Goal: Transaction & Acquisition: Purchase product/service

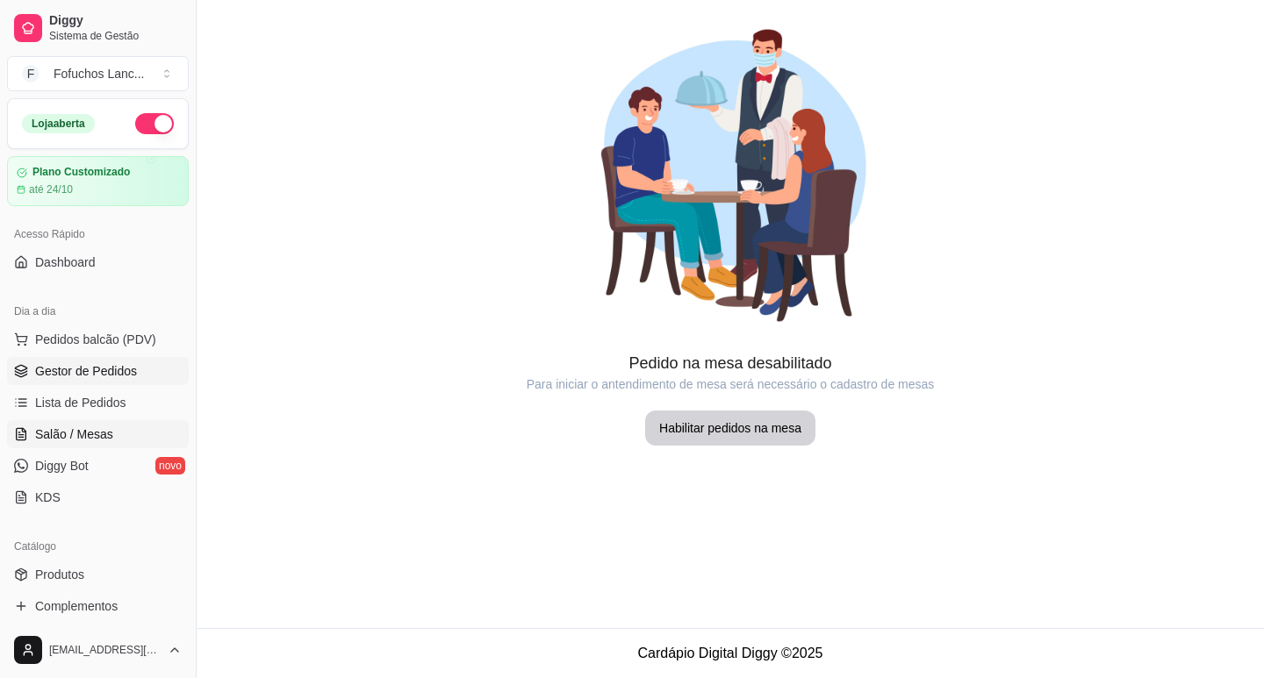
click at [96, 370] on span "Gestor de Pedidos" at bounding box center [86, 371] width 102 height 18
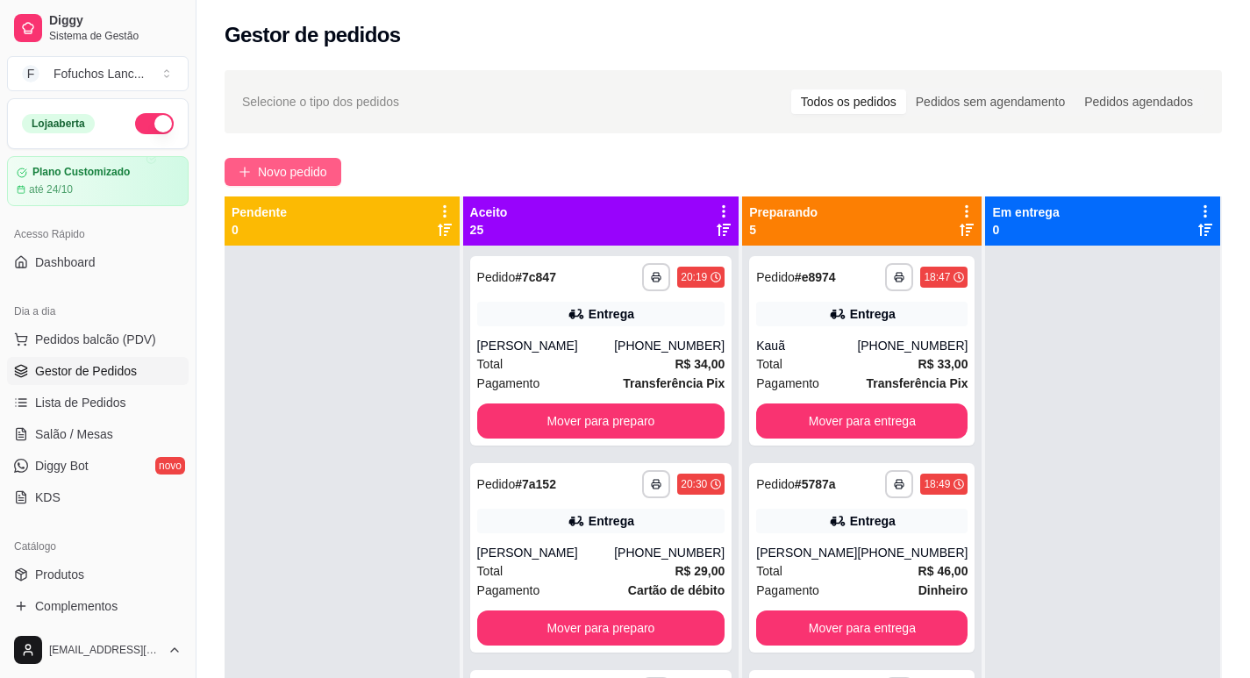
click at [333, 162] on button "Novo pedido" at bounding box center [283, 172] width 117 height 28
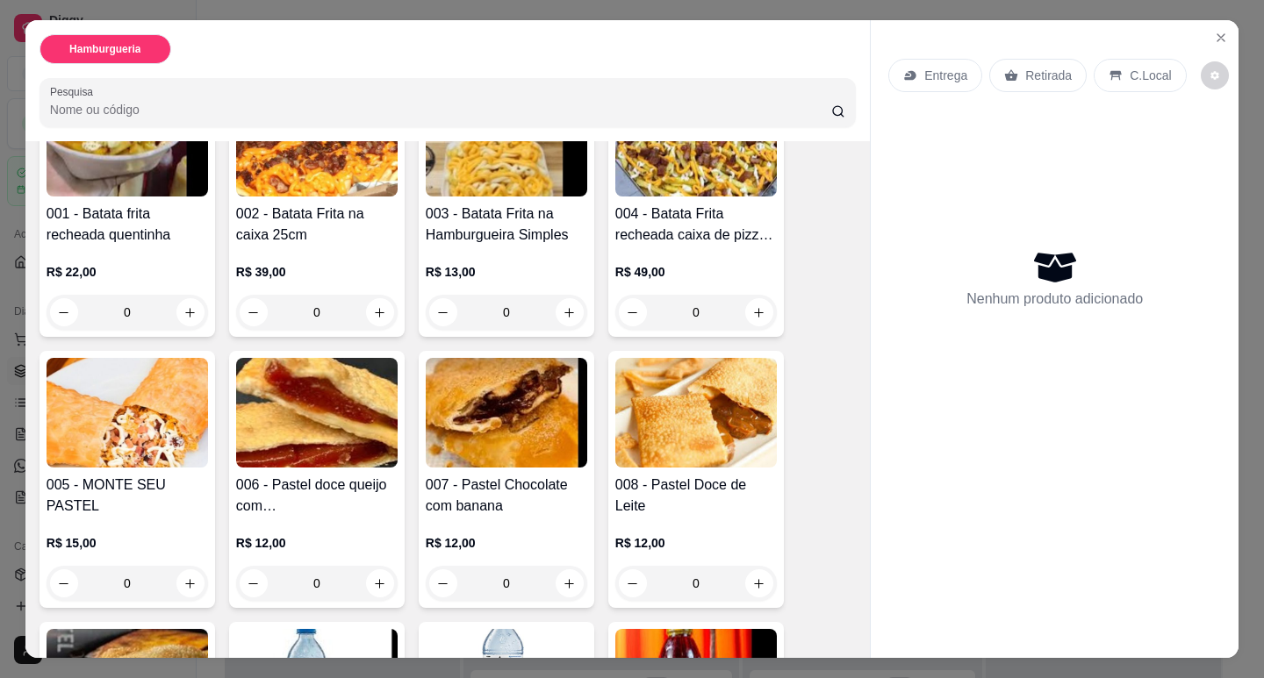
scroll to position [527, 0]
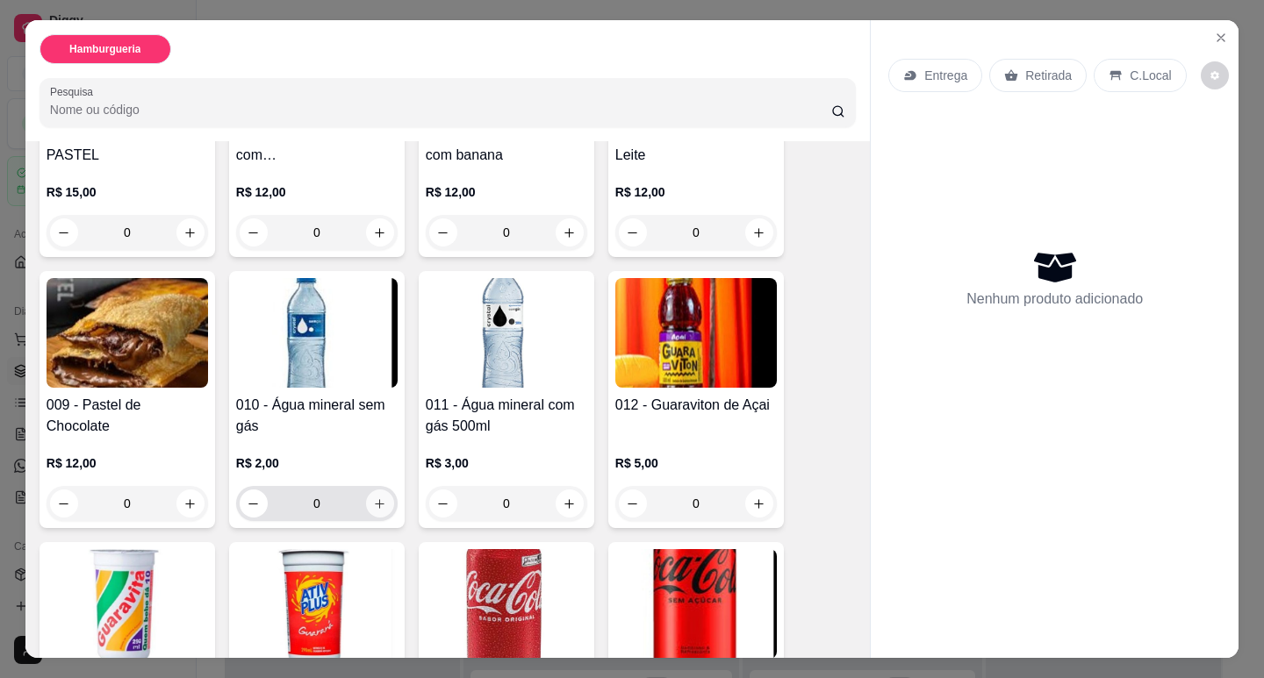
click at [376, 499] on icon "increase-product-quantity" at bounding box center [381, 504] width 10 height 10
click at [376, 498] on icon "increase-product-quantity" at bounding box center [379, 504] width 13 height 13
type input "2"
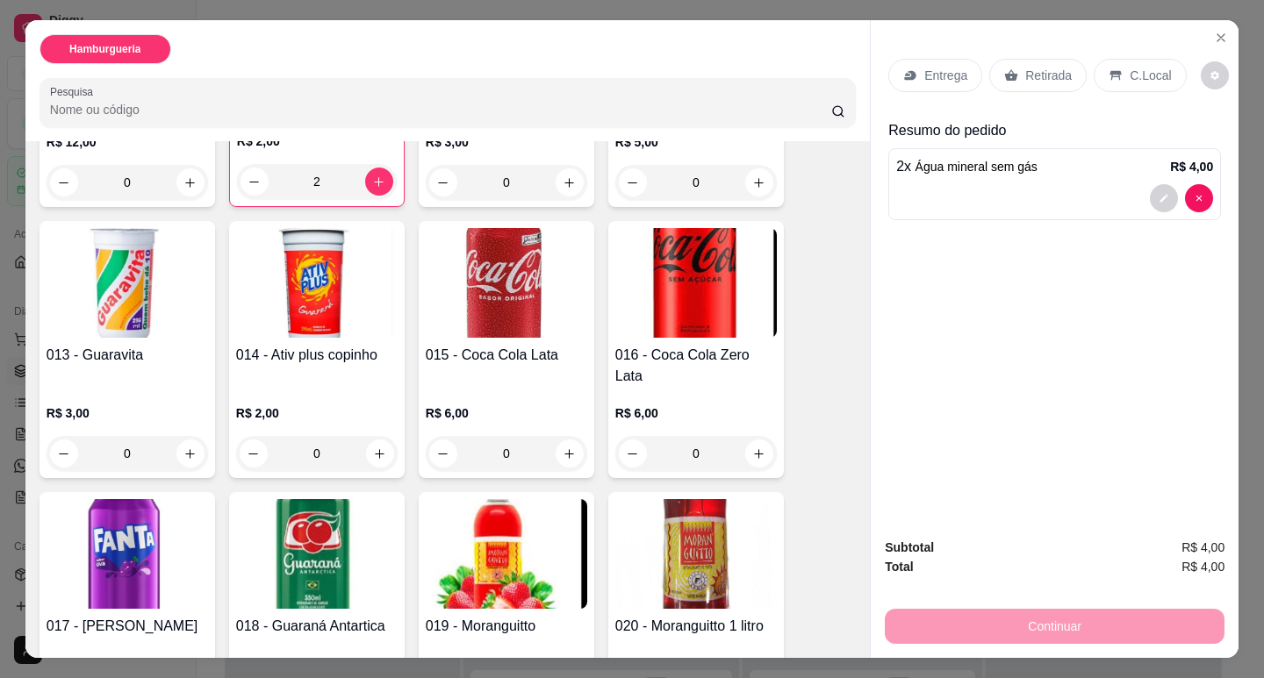
scroll to position [147, 0]
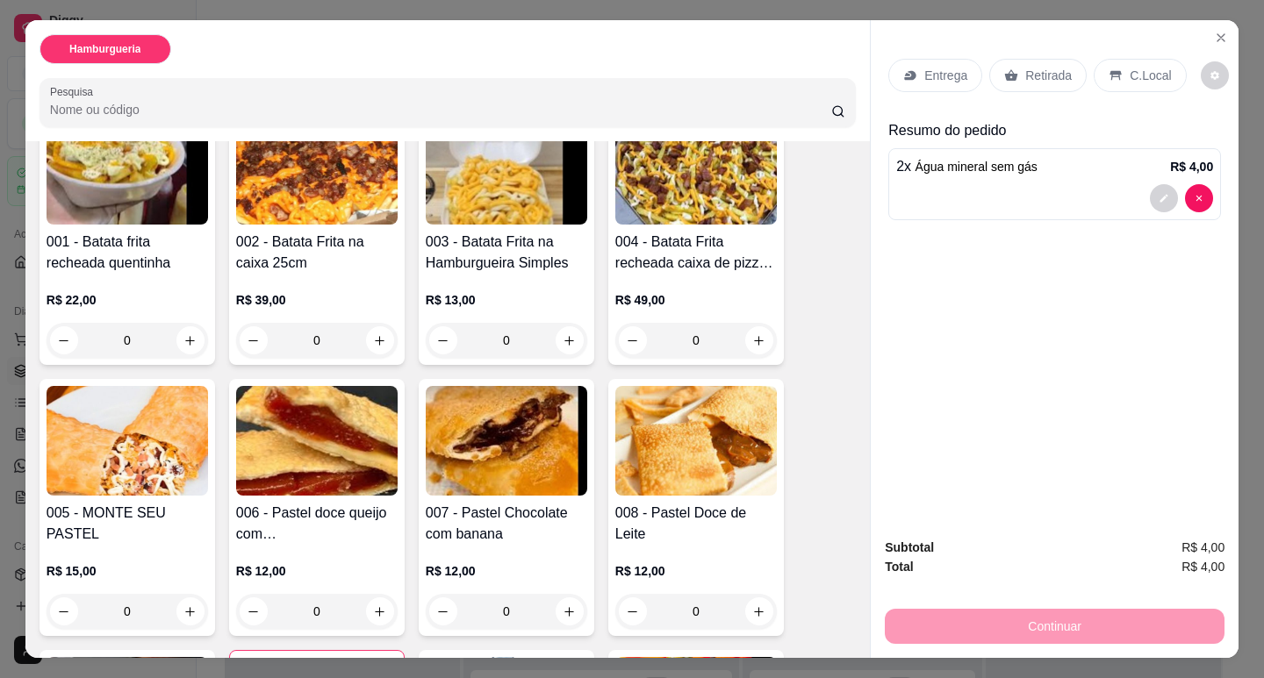
click at [952, 76] on p "Entrega" at bounding box center [945, 76] width 43 height 18
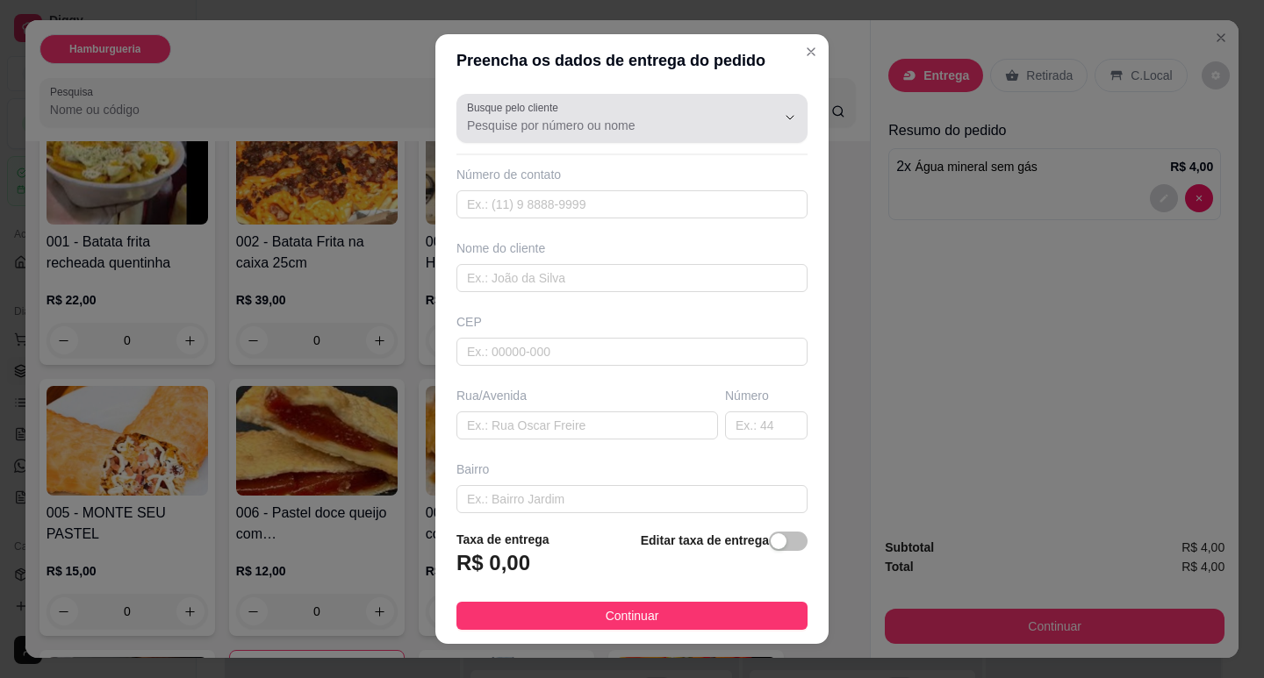
click at [677, 123] on input "Busque pelo cliente" at bounding box center [607, 126] width 281 height 18
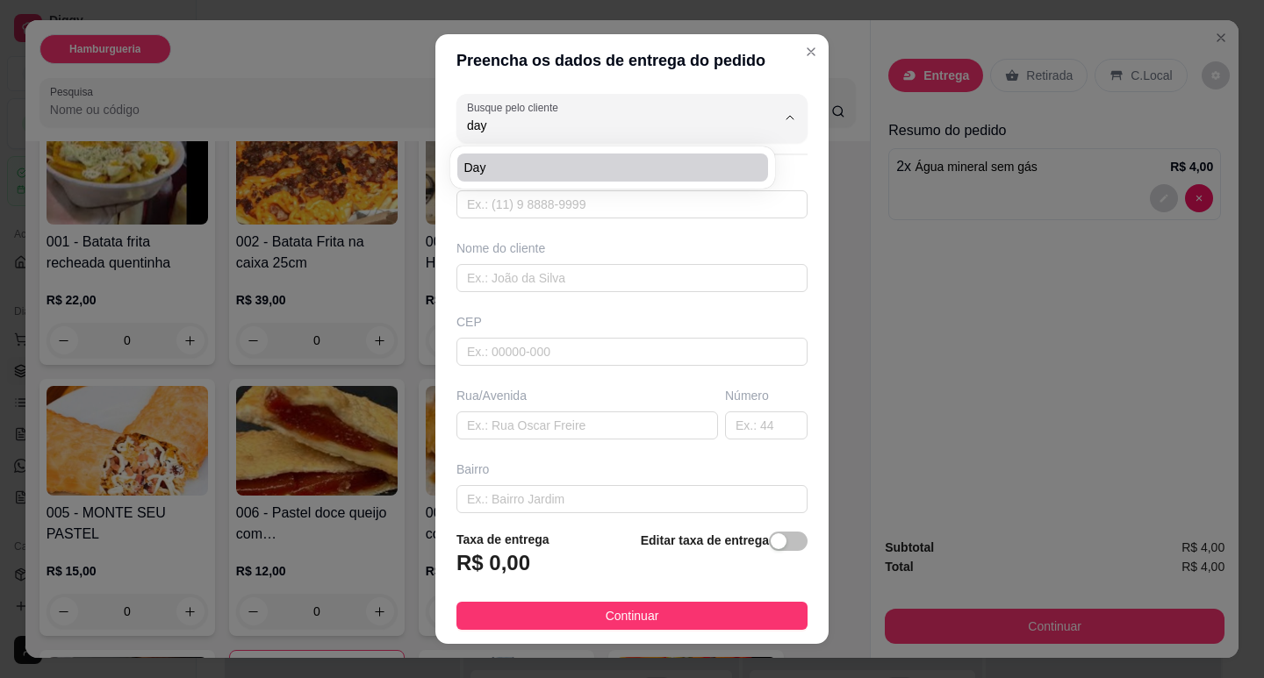
click at [606, 166] on span "Day" at bounding box center [603, 168] width 279 height 18
type input "Day"
type input "22992468819"
type input "Day"
type input "[GEOGRAPHIC_DATA]"
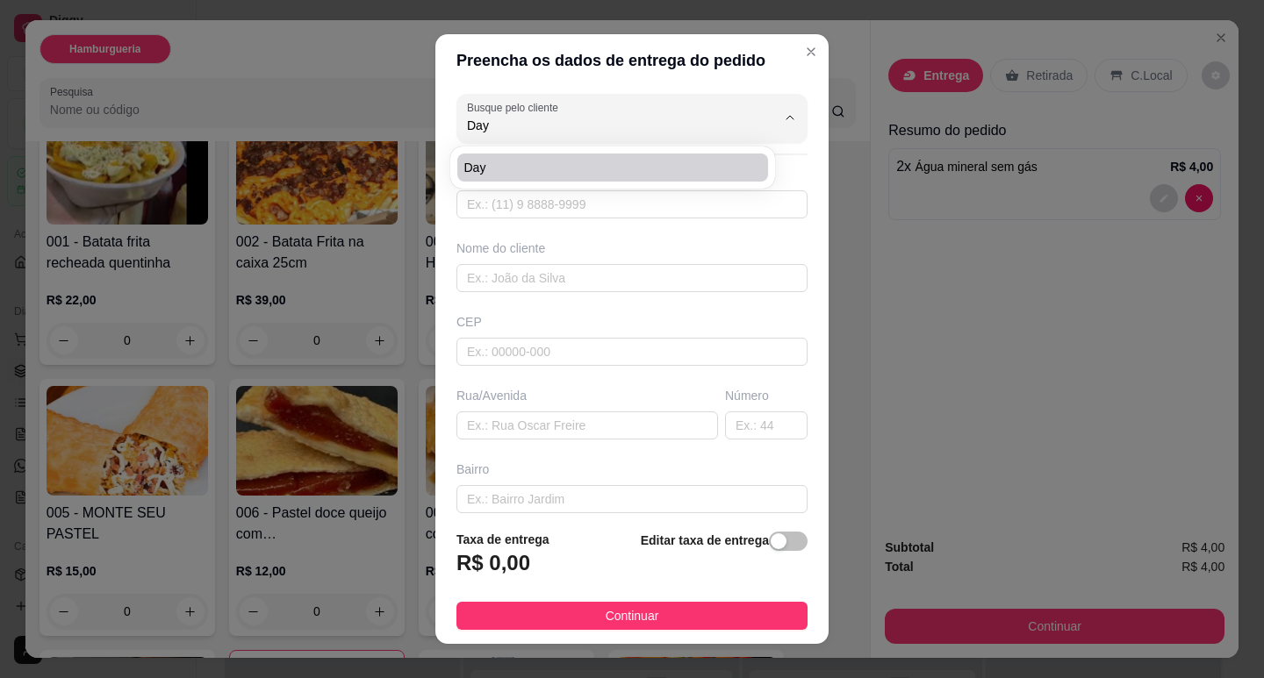
type input "24"
type input "Engenho da praia"
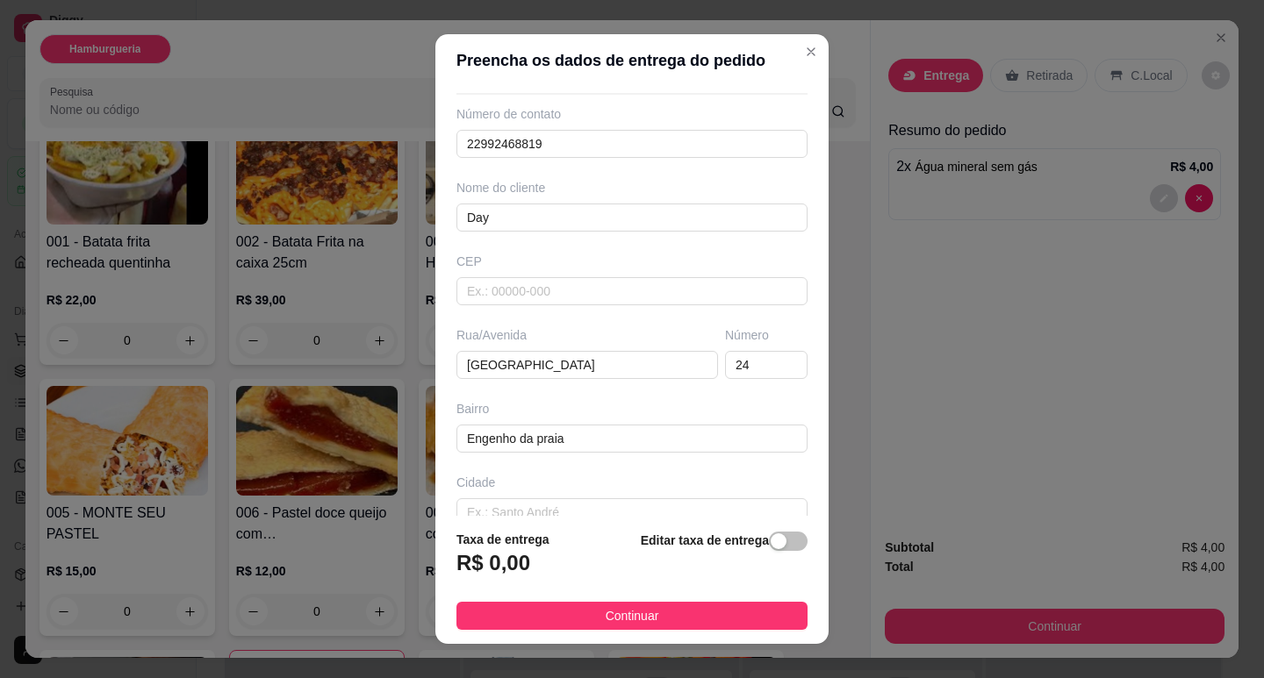
scroll to position [88, 0]
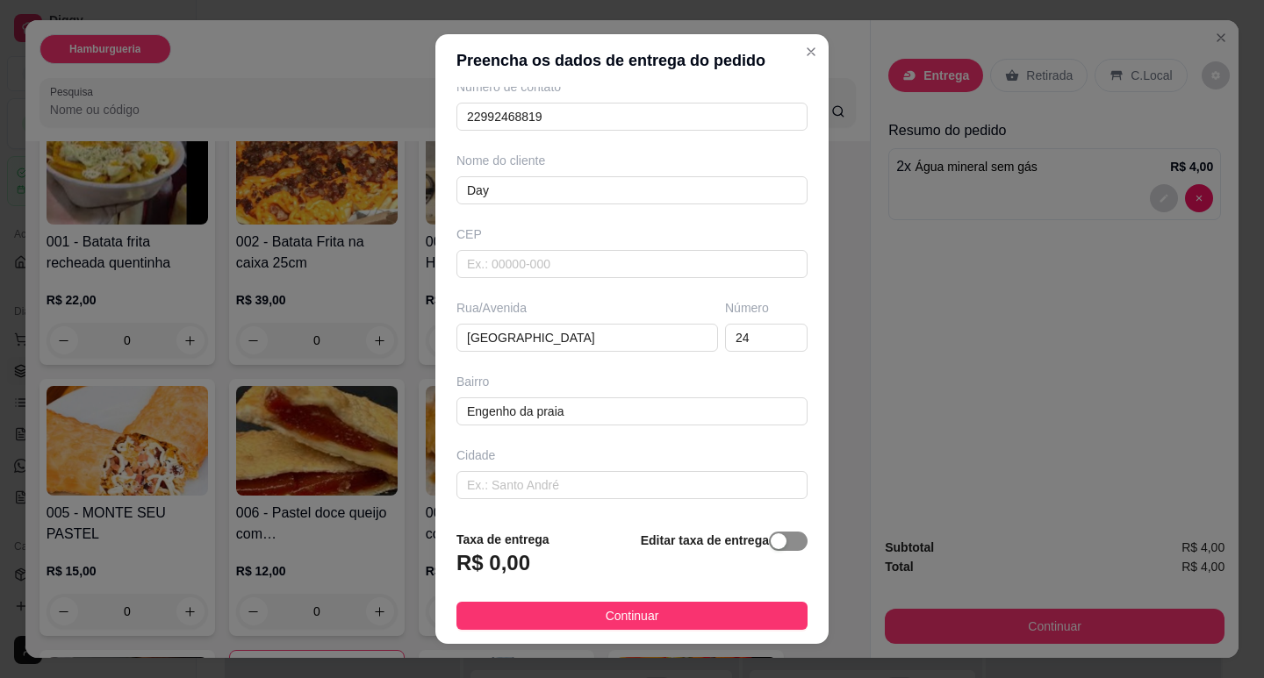
type input "Day"
click at [770, 542] on div "button" at bounding box center [778, 542] width 16 height 16
click at [565, 563] on input "0,00" at bounding box center [551, 570] width 188 height 33
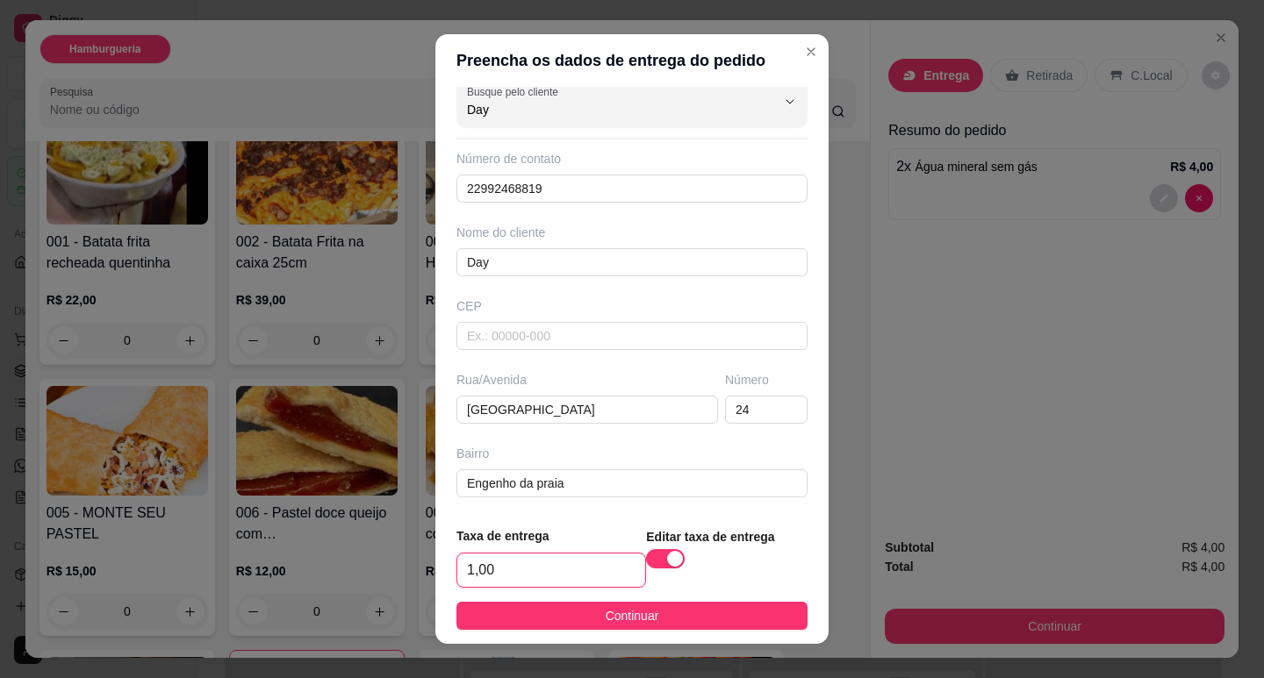
scroll to position [0, 0]
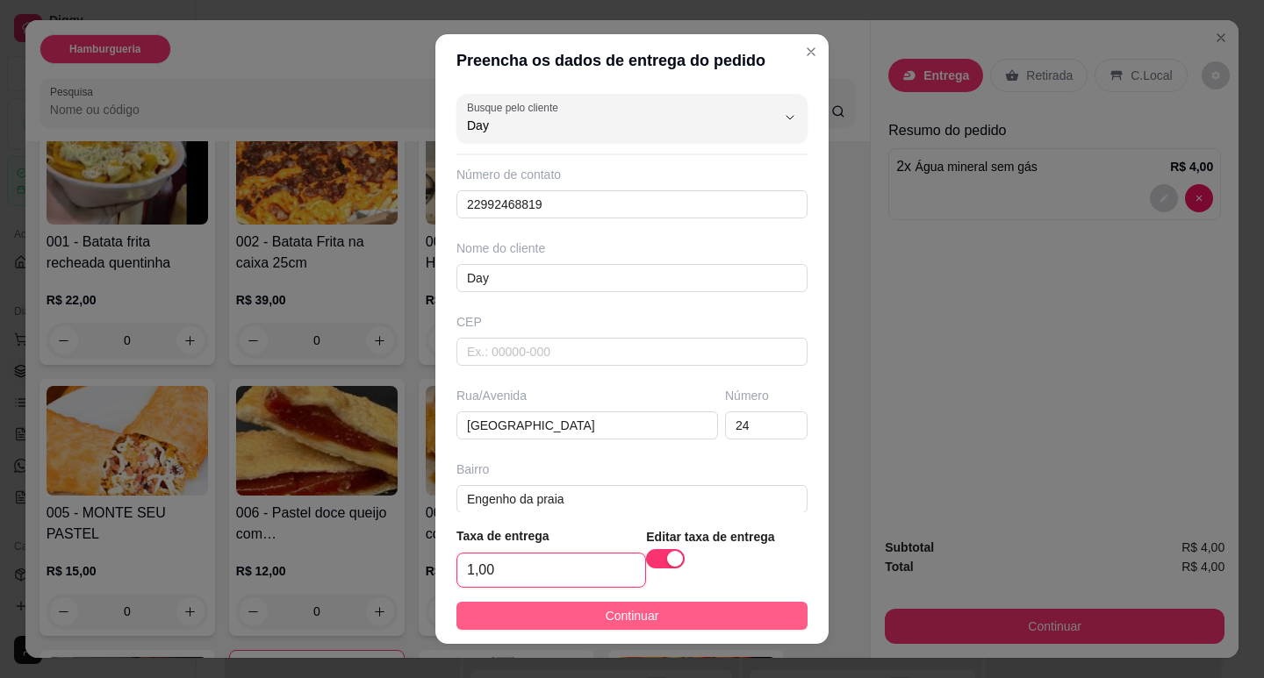
type input "1,00"
click at [605, 620] on span "Continuar" at bounding box center [632, 615] width 54 height 19
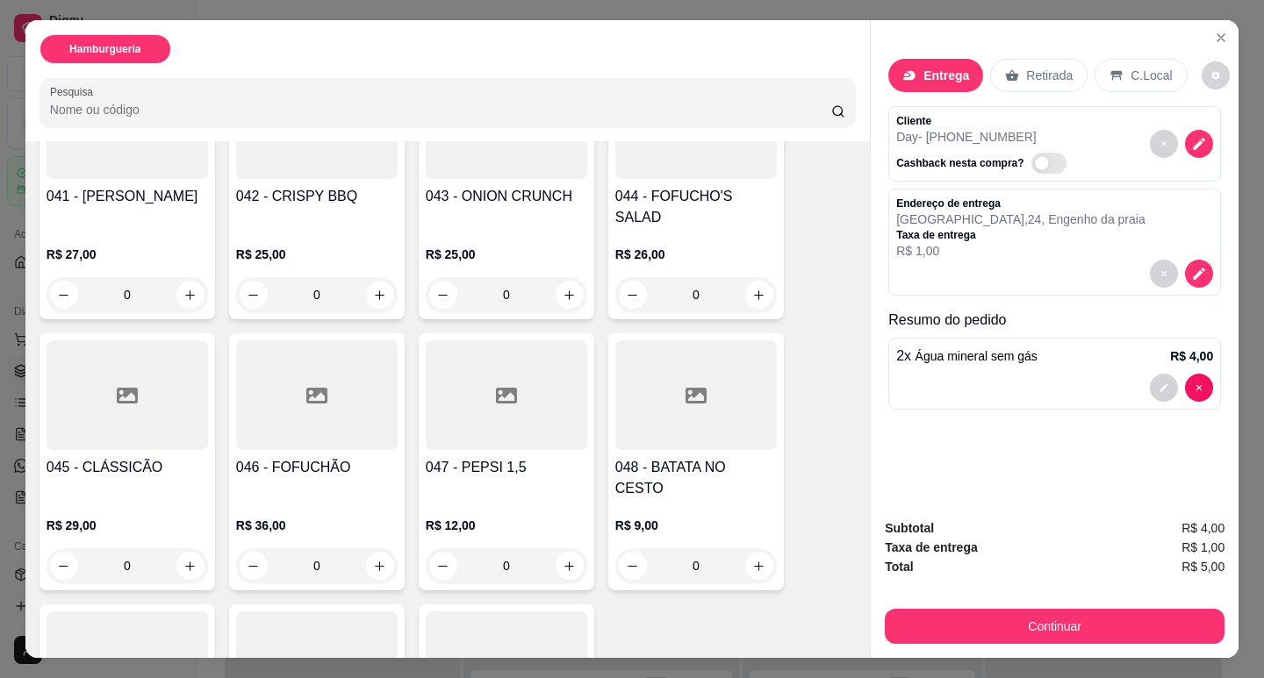
scroll to position [2956, 0]
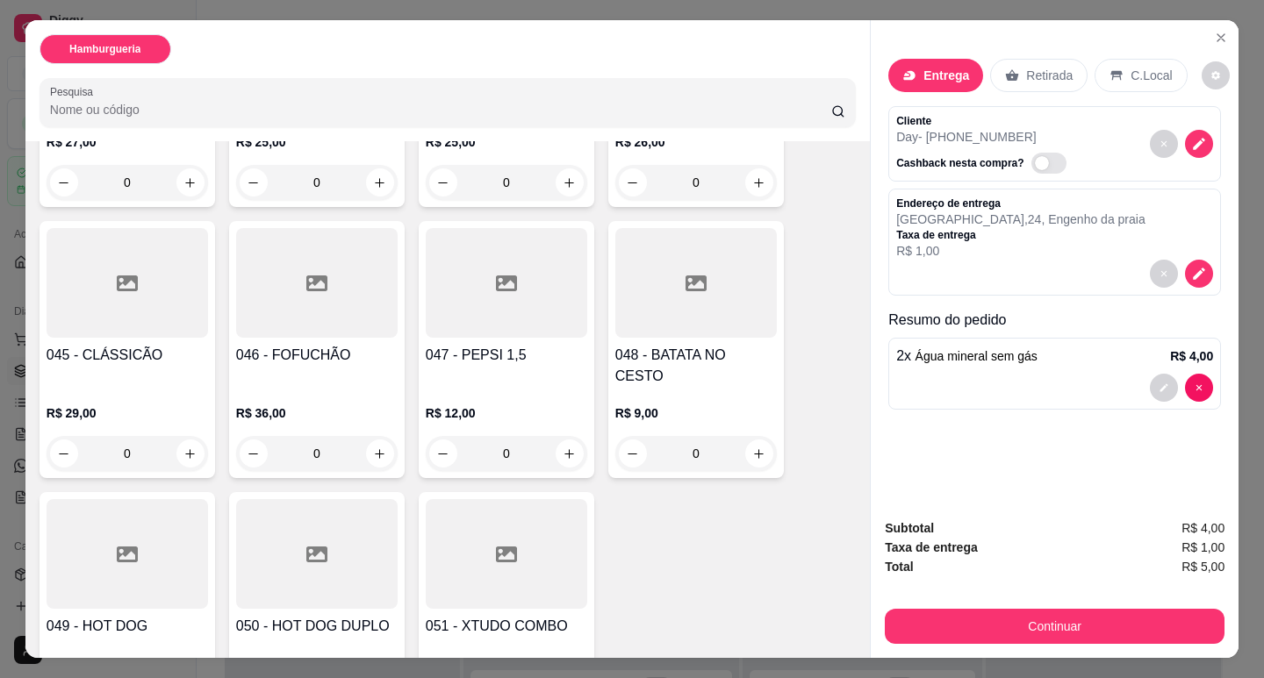
type input "1"
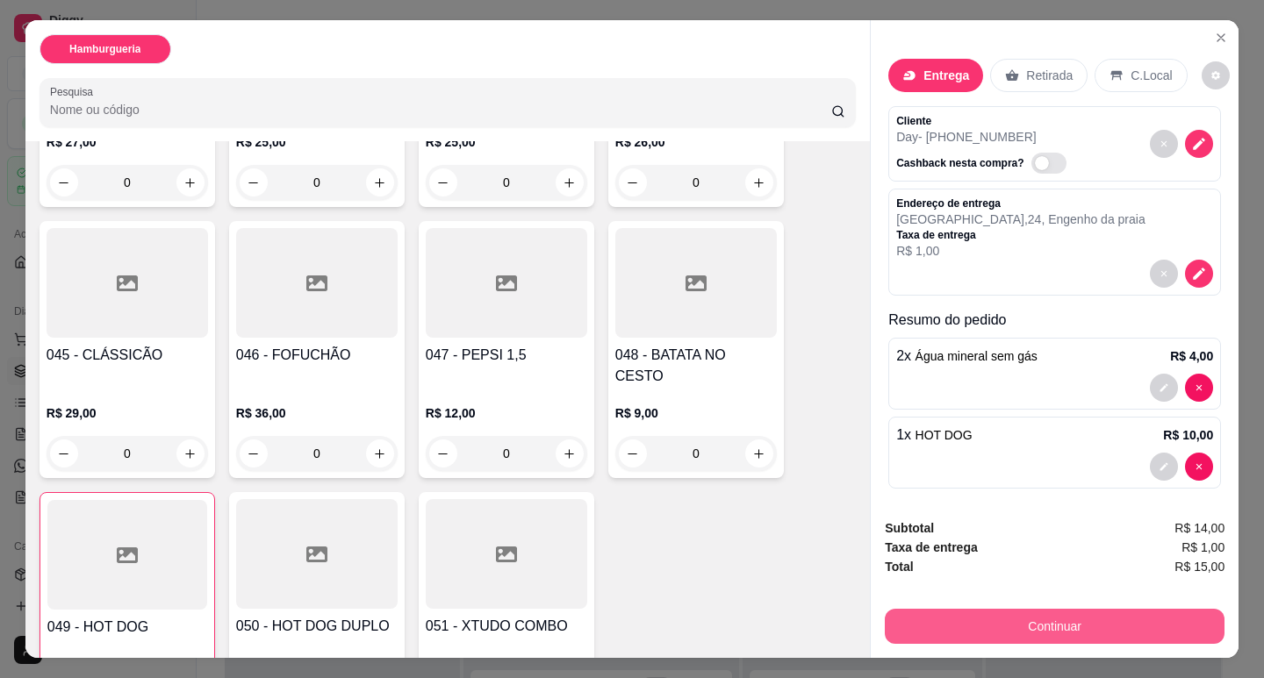
click at [1046, 620] on button "Continuar" at bounding box center [1055, 626] width 340 height 35
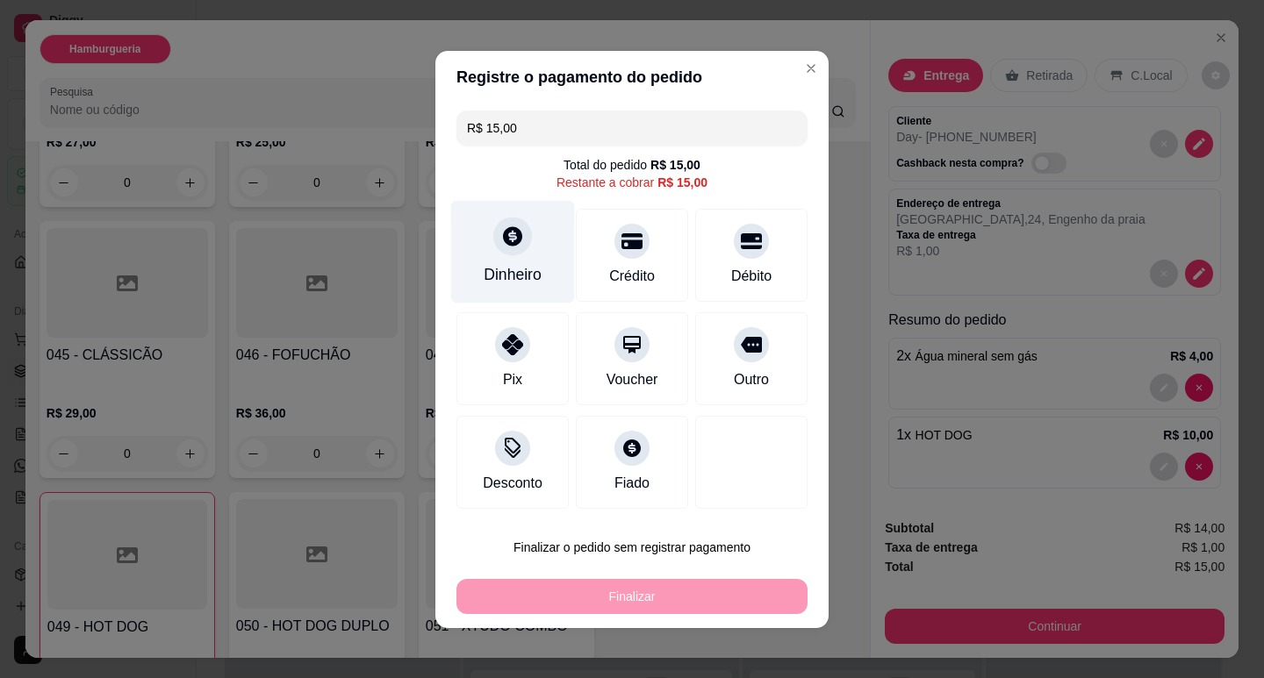
click at [519, 254] on div "Dinheiro" at bounding box center [513, 251] width 124 height 103
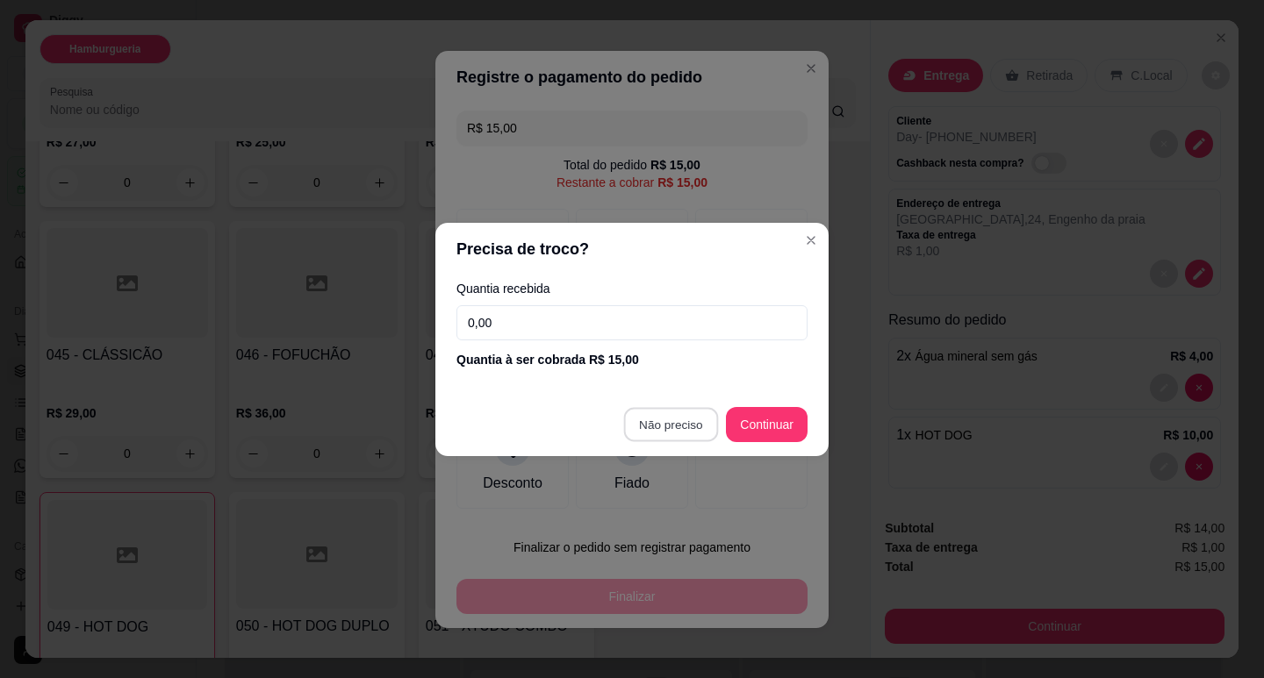
type input "R$ 0,00"
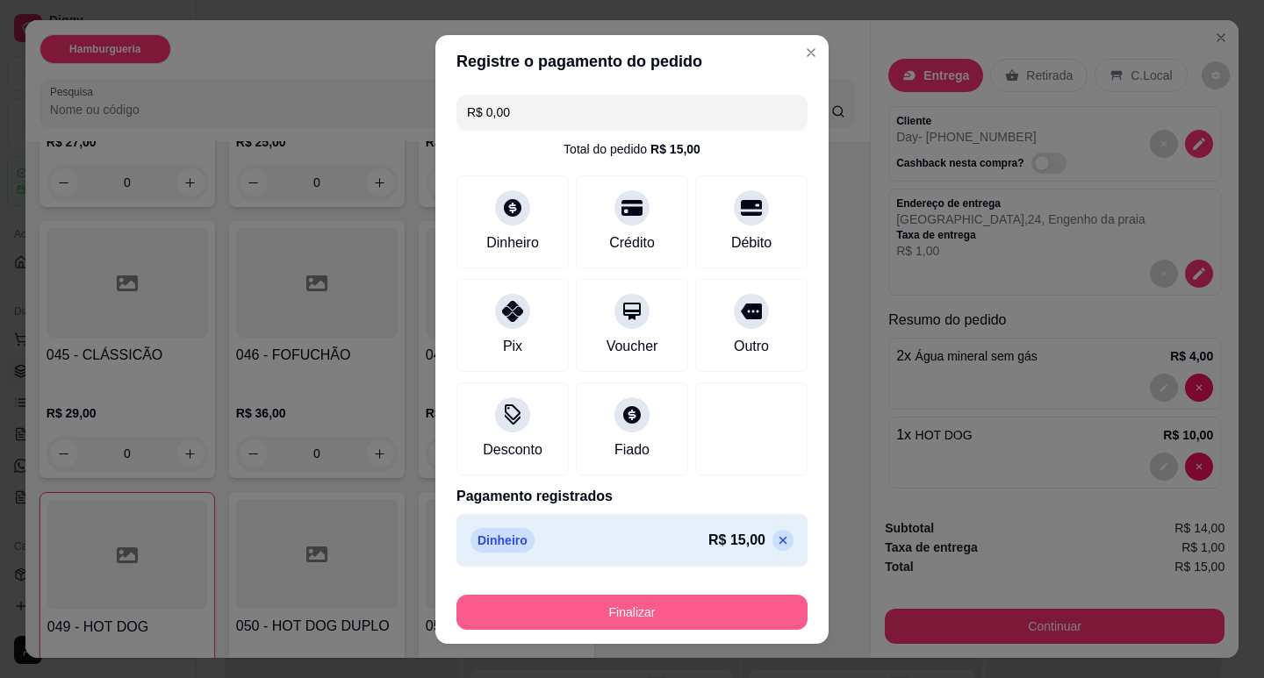
click at [669, 613] on button "Finalizar" at bounding box center [631, 612] width 351 height 35
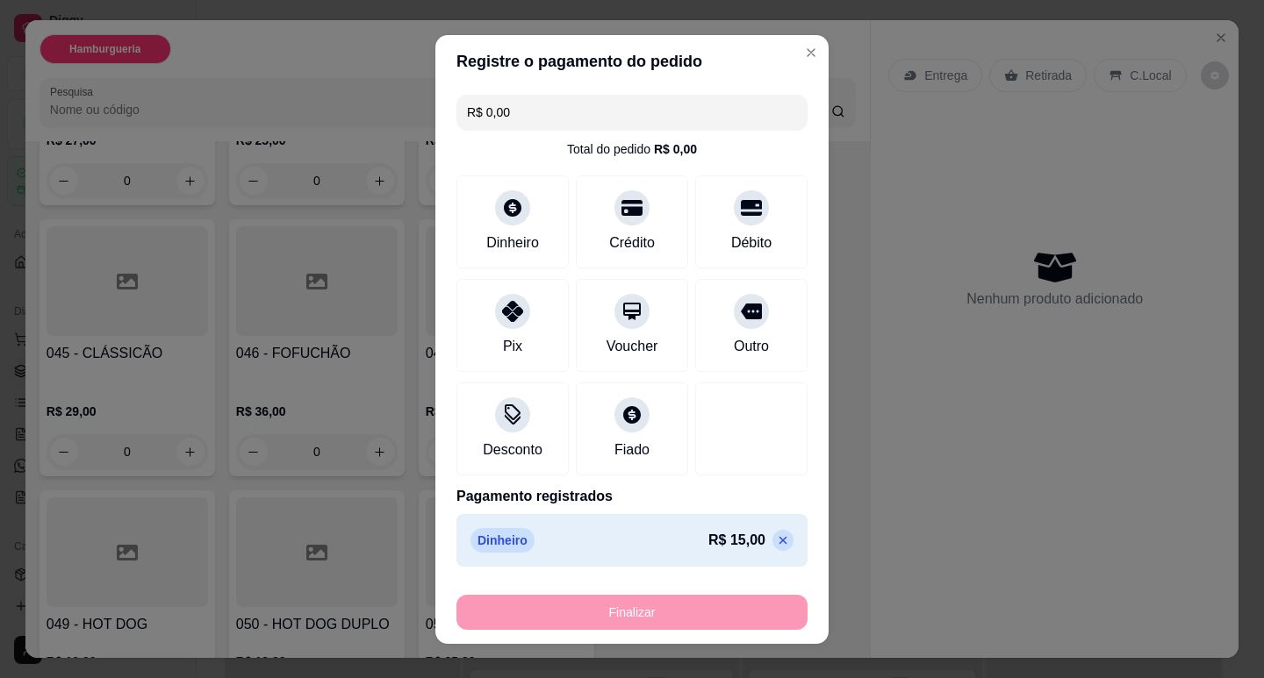
type input "0"
type input "-R$ 15,00"
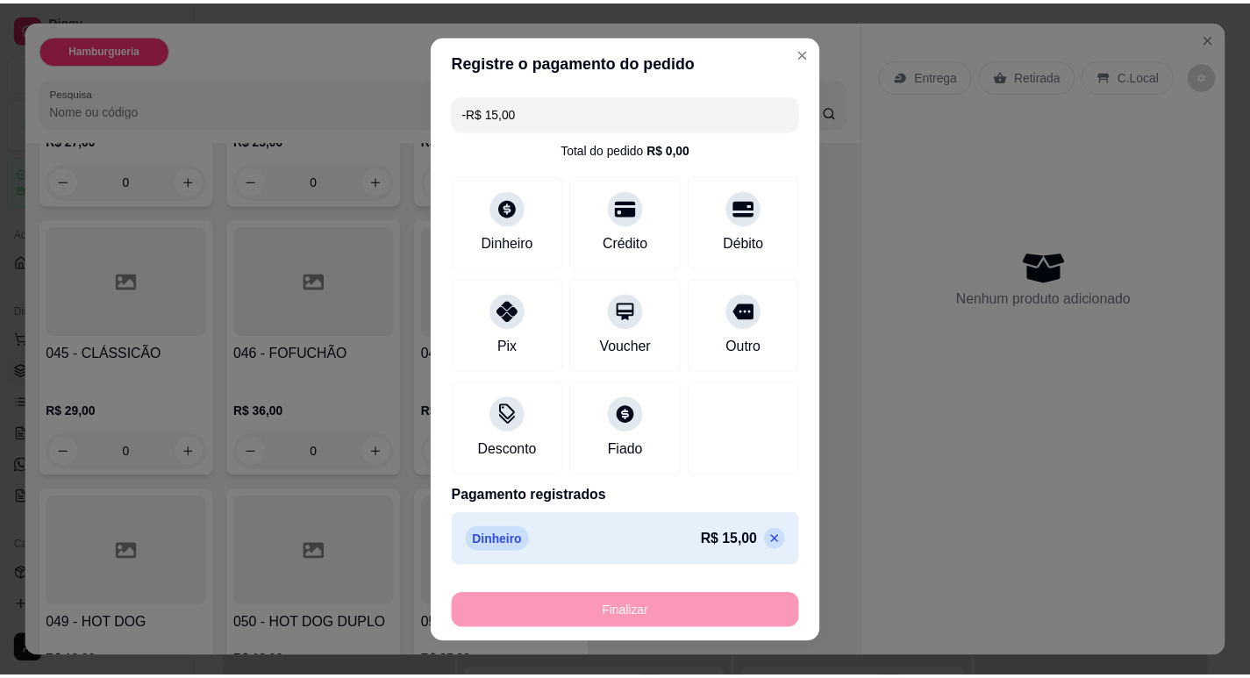
scroll to position [2954, 0]
